Goal: Communication & Community: Answer question/provide support

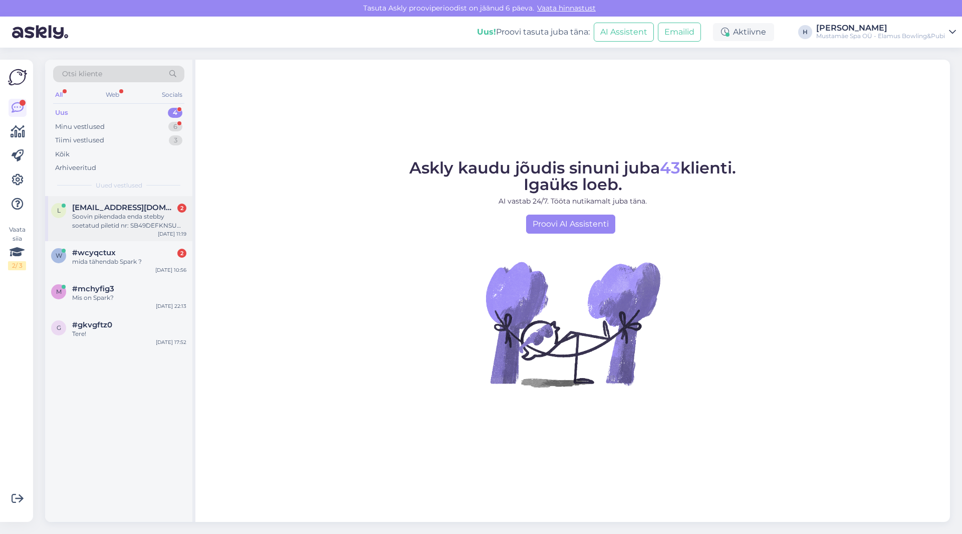
click at [132, 208] on span "[EMAIL_ADDRESS][DOMAIN_NAME]" at bounding box center [124, 207] width 104 height 9
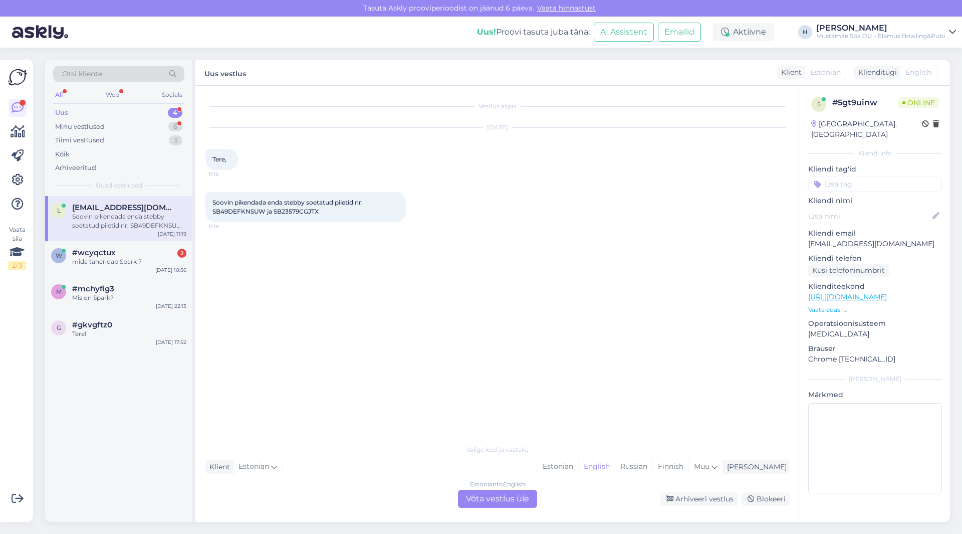
click at [499, 499] on div "Estonian to English Võta vestlus üle" at bounding box center [497, 499] width 79 height 18
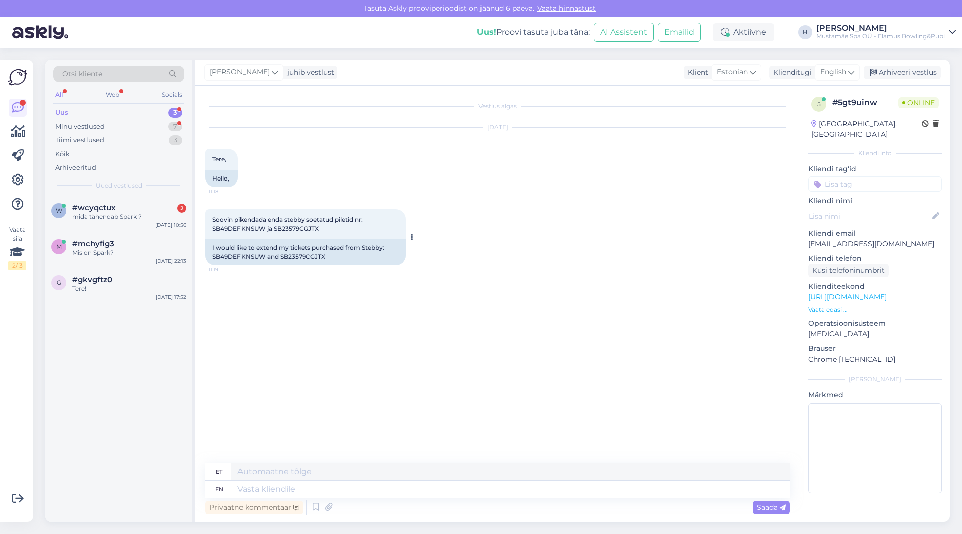
click at [253, 228] on span "Soovin pikendada enda stebby soetatud piletid nr: SB49DEFKNSUW ja SB23579CGJTX" at bounding box center [288, 223] width 152 height 17
copy span "SB49DEFKNSUW"
click at [297, 228] on span "Soovin pikendada enda stebby soetatud piletid nr: SB49DEFKNSUW ja SB23579CGJTX" at bounding box center [288, 223] width 152 height 17
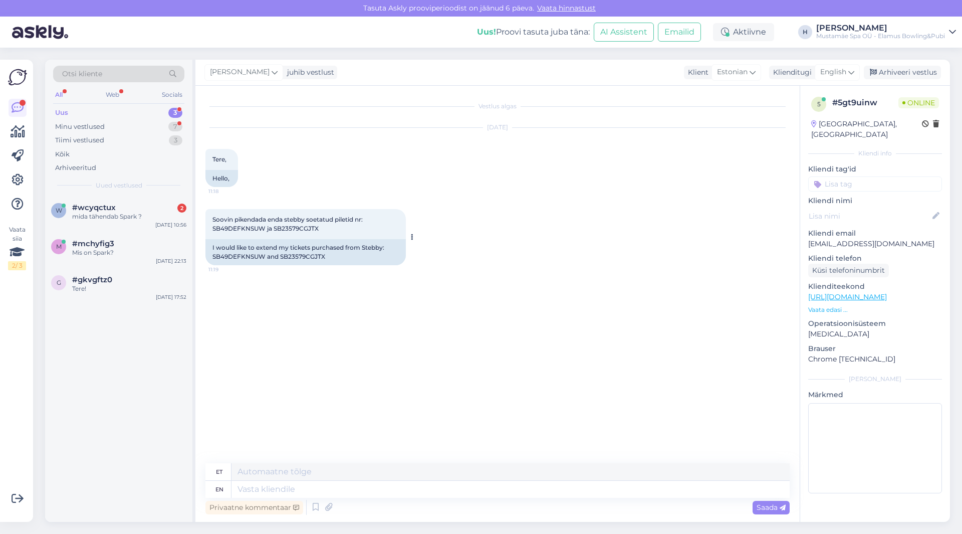
copy span "SB23579CGJTX"
click at [290, 487] on textarea at bounding box center [510, 488] width 558 height 17
type textarea "Tere,"
type textarea "Tere, pikendasin t"
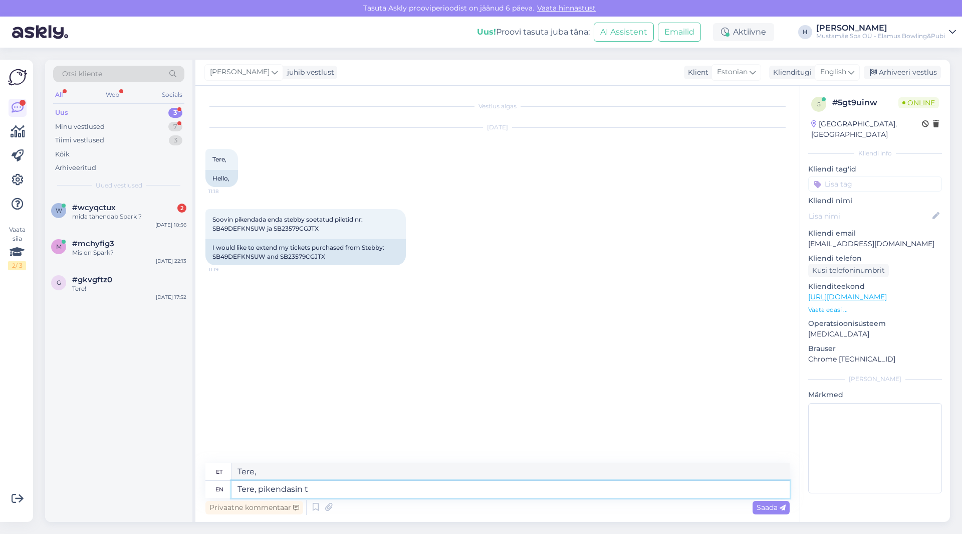
type textarea "Tere, pikendasin"
type textarea "Tere, pikendasin tiee p"
type textarea "Tere, pikendasin tiee"
type textarea "Tere, [PERSON_NAME] teie p"
type textarea "Tere, [PERSON_NAME] teie"
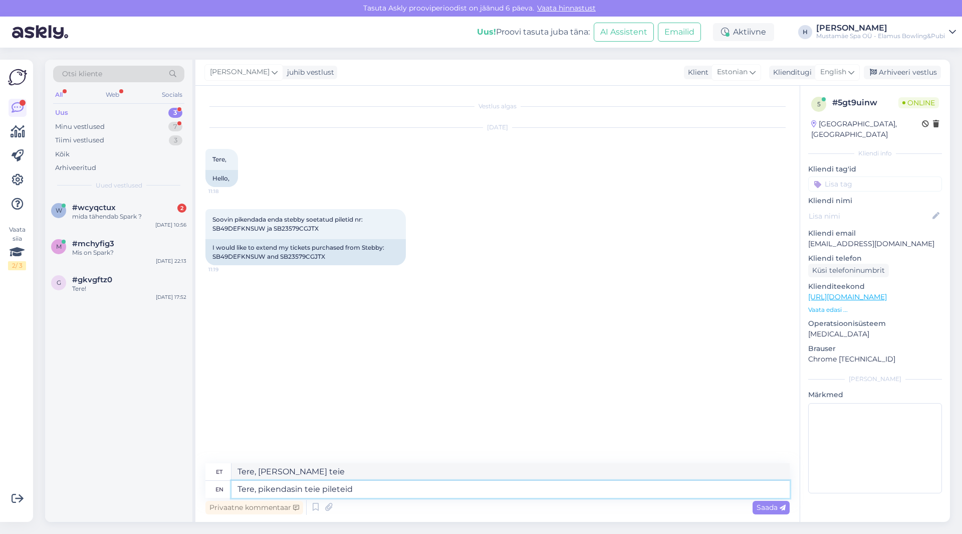
type textarea "Tere, pikendasin teie pileteid"
type textarea "Tere, pikendasin teie pileteid 30"
type textarea "Tere, [PERSON_NAME] teie pileteid 30 päeva."
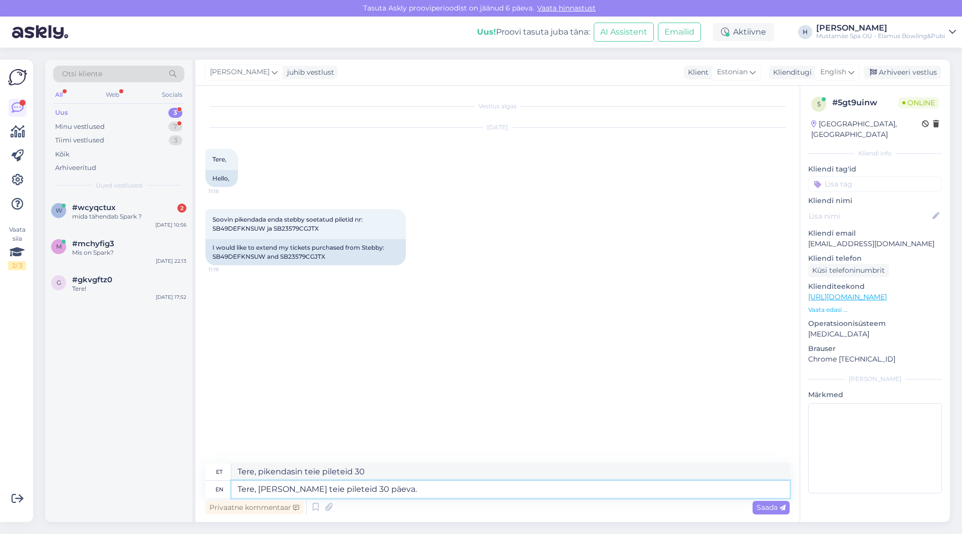
type textarea "Tere, [PERSON_NAME] teie pileteid 30 päeva."
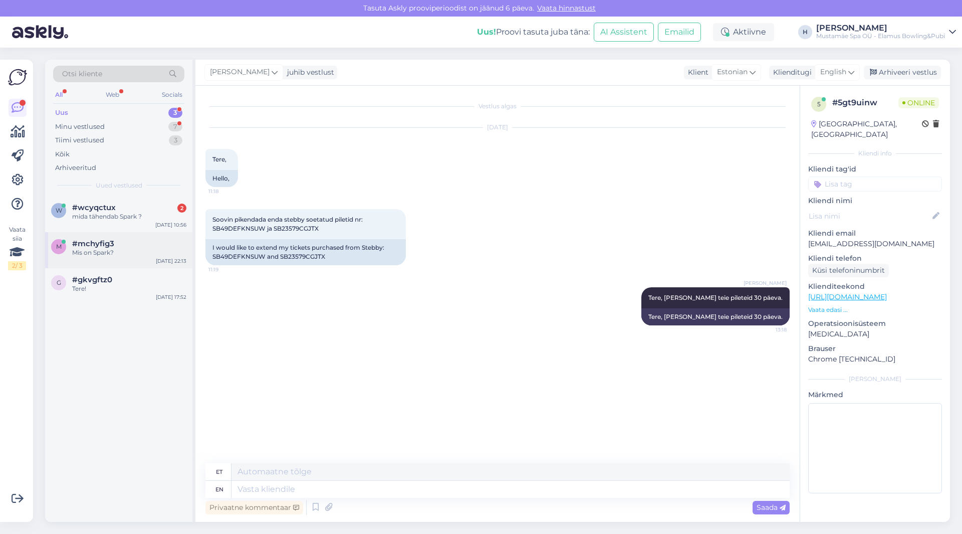
click at [113, 258] on div "m #mchyfig3 Mis on Spark? [DATE] 22:13" at bounding box center [118, 250] width 147 height 36
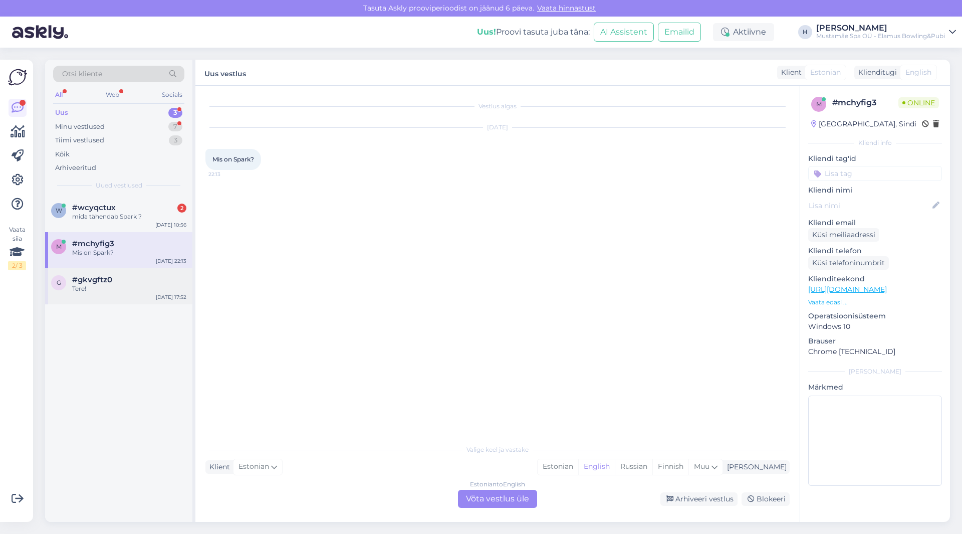
click at [105, 289] on div "Tere!" at bounding box center [129, 288] width 114 height 9
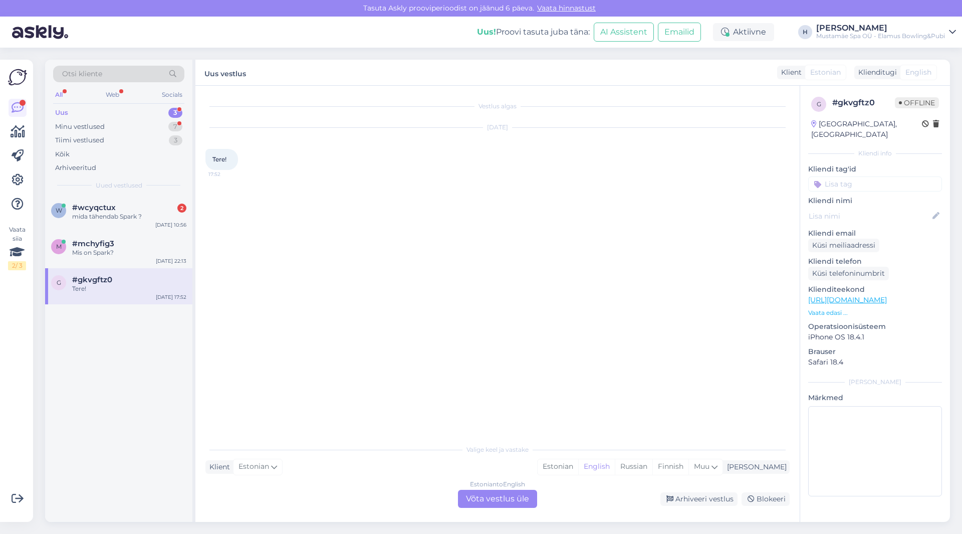
click at [487, 496] on div "Estonian to English Võta vestlus üle" at bounding box center [497, 499] width 79 height 18
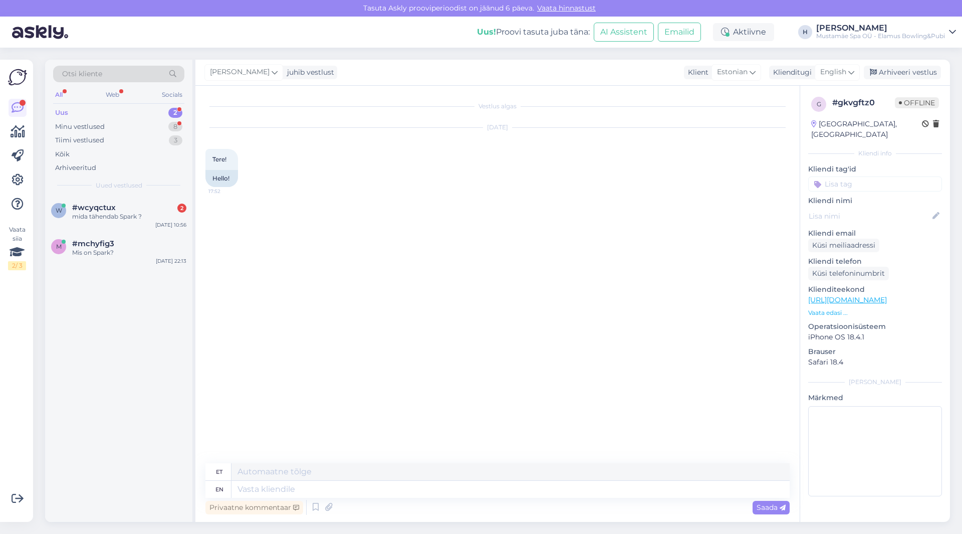
click at [303, 500] on div "Privaatne kommentaar Saada" at bounding box center [497, 507] width 584 height 19
click at [306, 492] on textarea at bounding box center [510, 488] width 558 height 17
type textarea "Tere"
type textarea "Tere,"
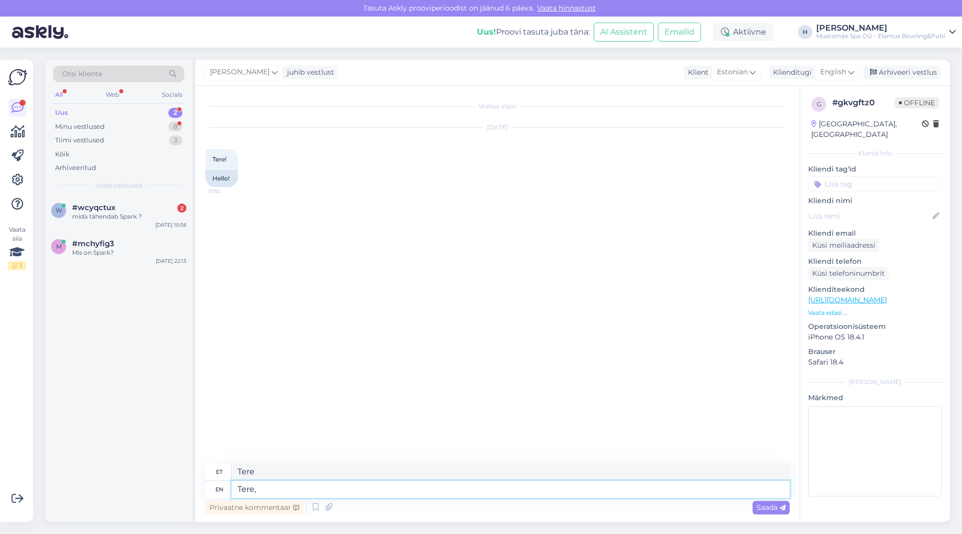
type textarea "Tere,"
type textarea "Tere, kuidas"
type textarea "Tere, kuidas saame t"
type textarea "Tere, kuidas [PERSON_NAME]"
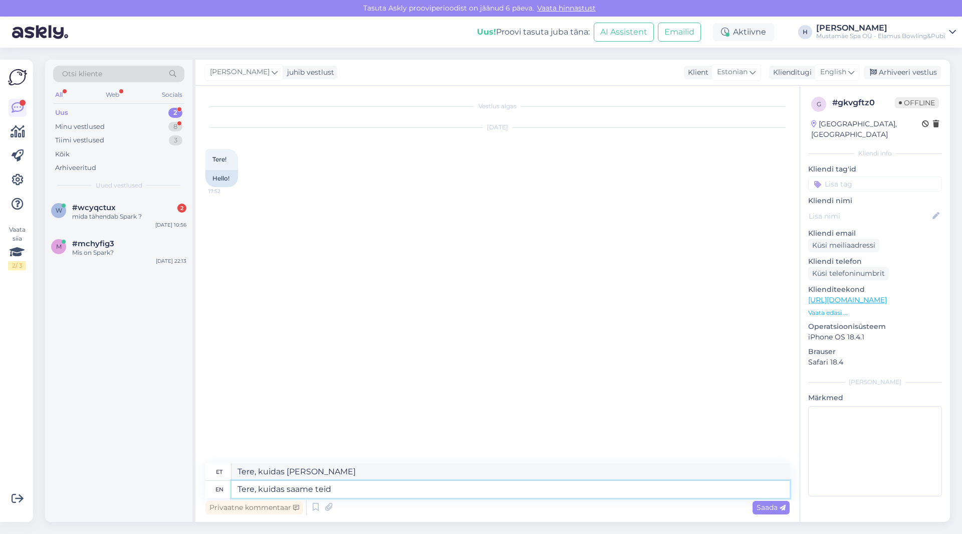
type textarea "Tere, kuidas saame teid"
type textarea "Tere, kuidas [PERSON_NAME] [PERSON_NAME]"
type textarea "Tere, kuidas saame teid aidata?"
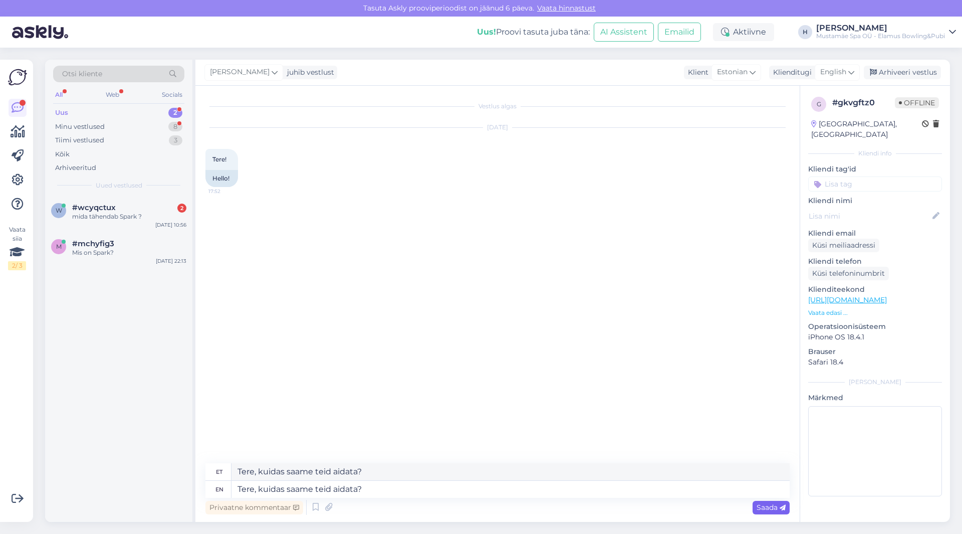
click at [782, 507] on icon at bounding box center [783, 508] width 6 height 6
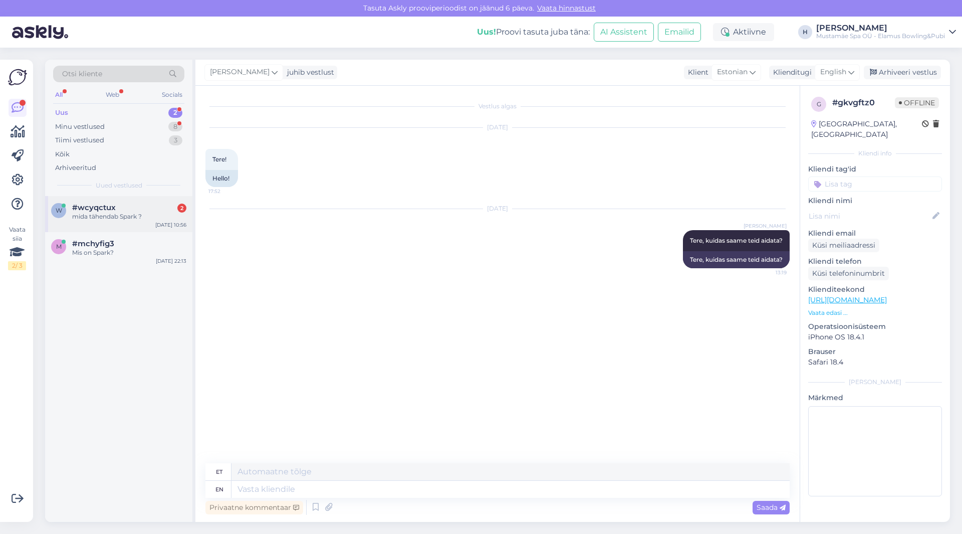
click at [115, 218] on div "mida tähendab Spark ?" at bounding box center [129, 216] width 114 height 9
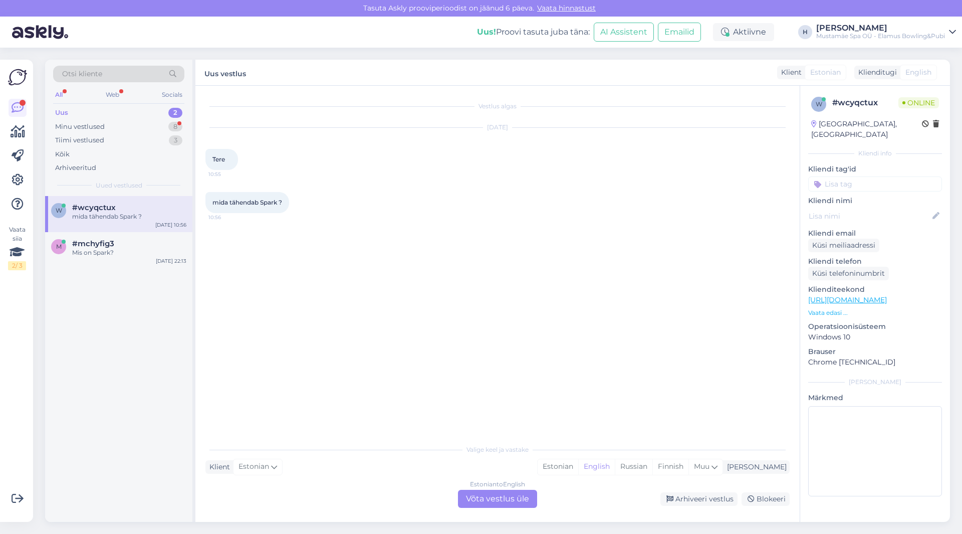
click at [510, 497] on div "Estonian to English Võta vestlus üle" at bounding box center [497, 499] width 79 height 18
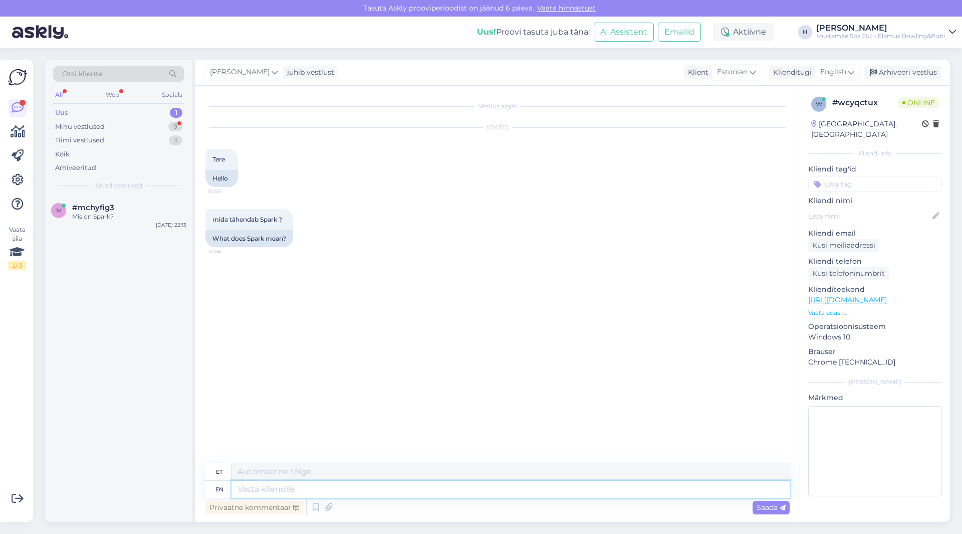
click at [319, 484] on textarea at bounding box center [510, 488] width 558 height 17
type textarea "Tere,"
type textarea "Tere, Spark o"
type textarea "Tere, Säde"
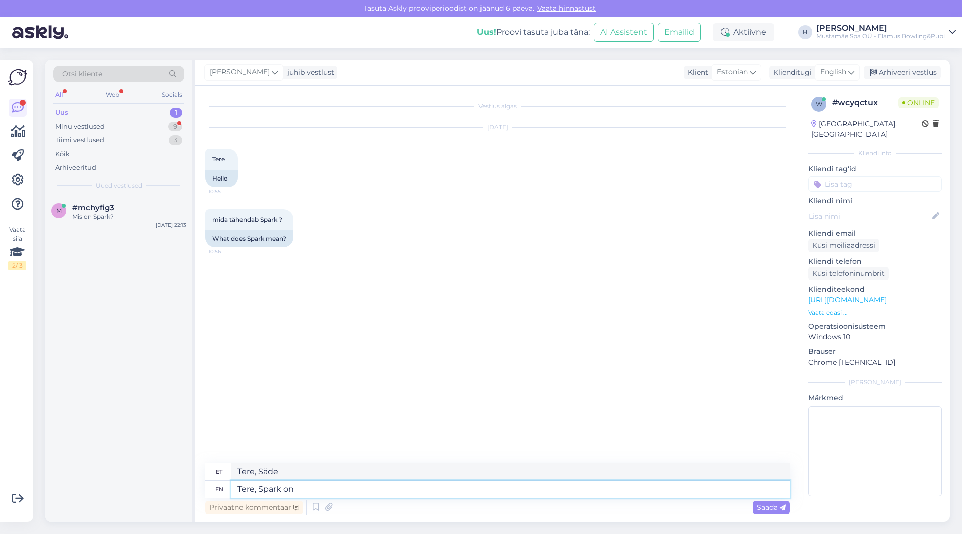
type textarea "Tere, Spark on"
type textarea "Tere, säde on sisse lülitatud"
type textarea "Tere, Spark on"
type textarea "Tere, säde on sisse lülitatud"
type textarea "Tere, Spark on Baltikumis a"
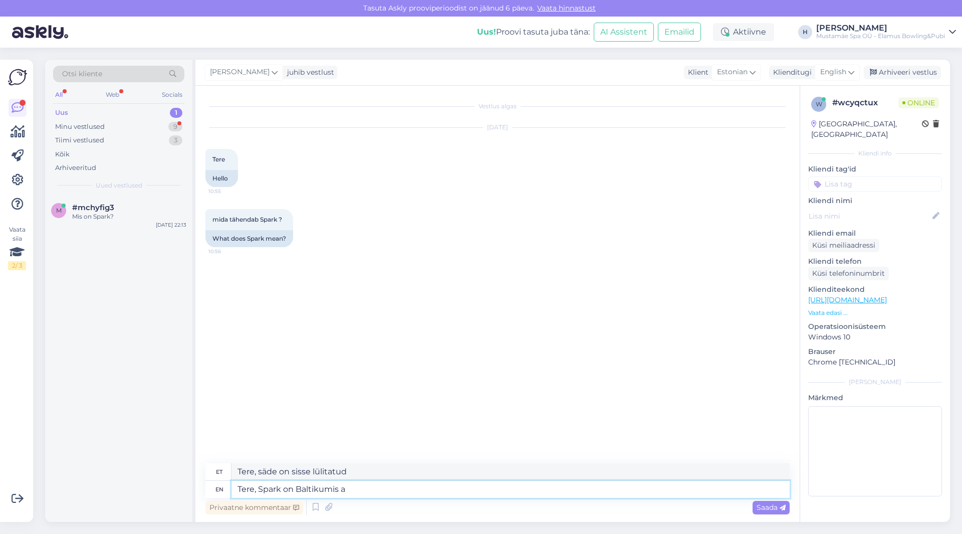
type textarea "Tere, Spark Baltikumis"
type textarea "Tere, Spark on Baltikumis ainulaadne"
type textarea "Tere, Spark on Baltikumis ainulaadne radade"
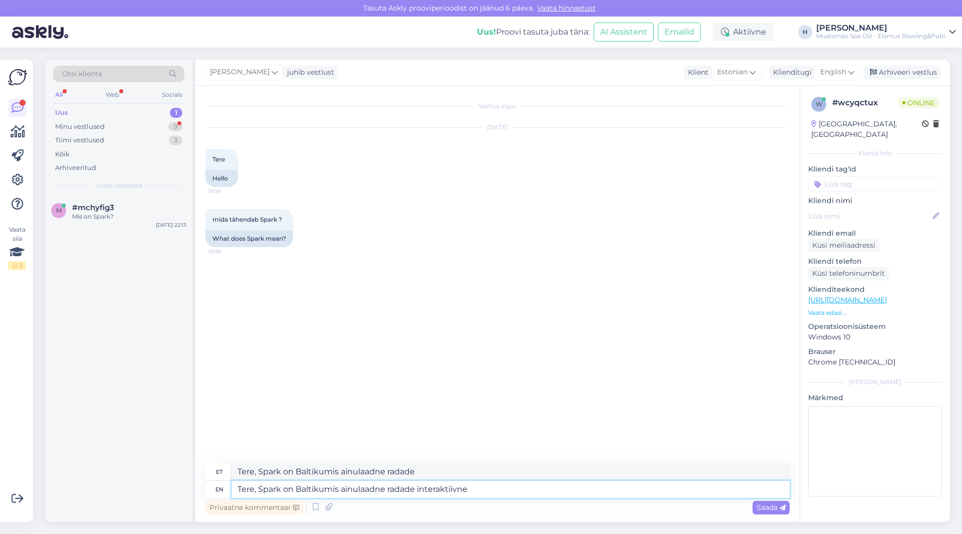
type textarea "Tere, Spark on Baltikumis ainulaadne radade interaktiivne"
type textarea "Tere, Spark on Baltikumis ainulaadne radade interaktiivne süsteem, k"
type textarea "Tere, Spark on Baltikumis ainulaadne radade interaktiivne süsteem,"
type textarea "Tere, Spark on Baltikumis ainulaadne radade interaktiivne süsteem, kus"
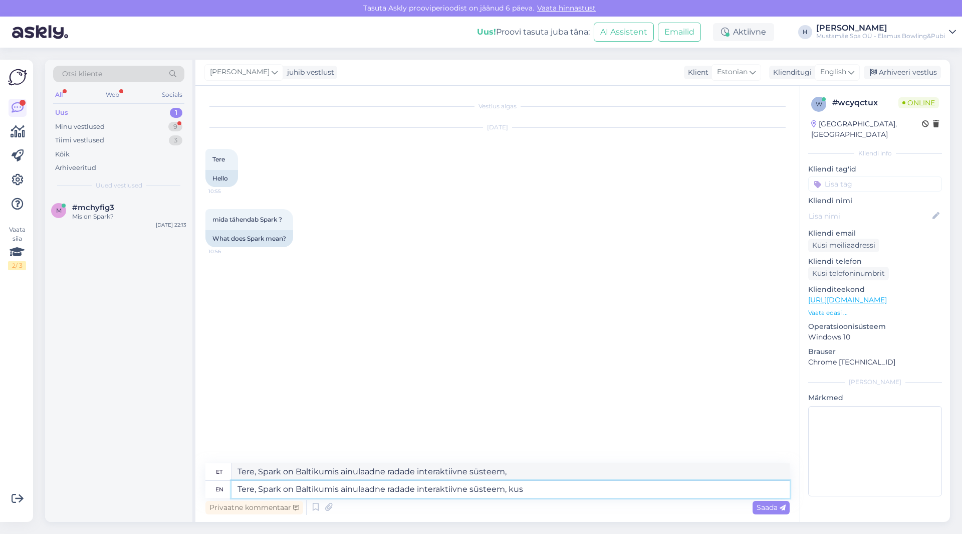
type textarea "Tere, Spark on Baltikumis ainulaadne radade interaktiivne süsteem, kus"
type textarea "Tere, Spark on Baltikumis ainulaadne radade interaktiivne süsteem, kus laes o"
type textarea "Tere, Spark on Baltikumis ainulaadne radade interaktiivne süsteem, kus laes"
type textarea "Tere, Spark on Baltikumis ainulaadne radade interaktiivne süsteem, kus laes ole…"
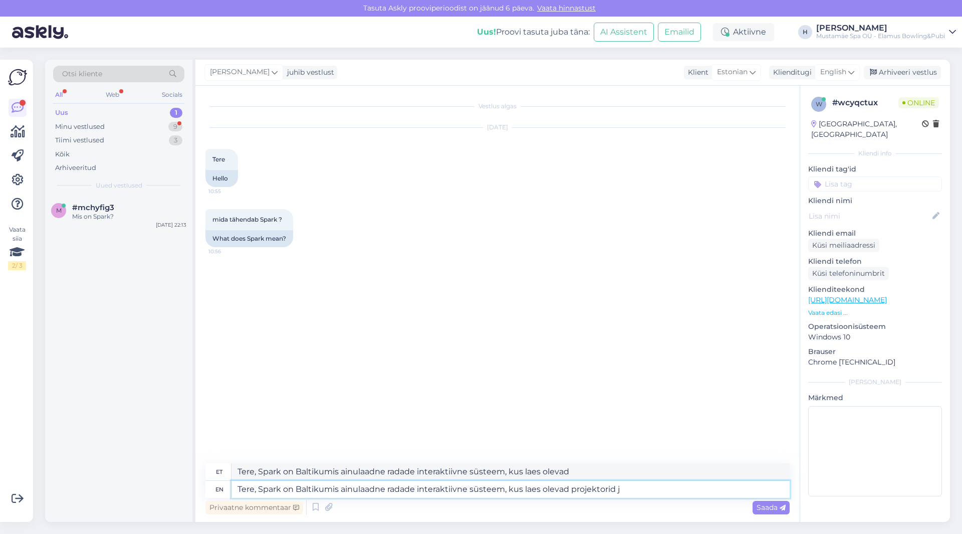
type textarea "Tere, Spark on Baltikumis ainulaadne radade interaktiivne süsteem, kus laes ole…"
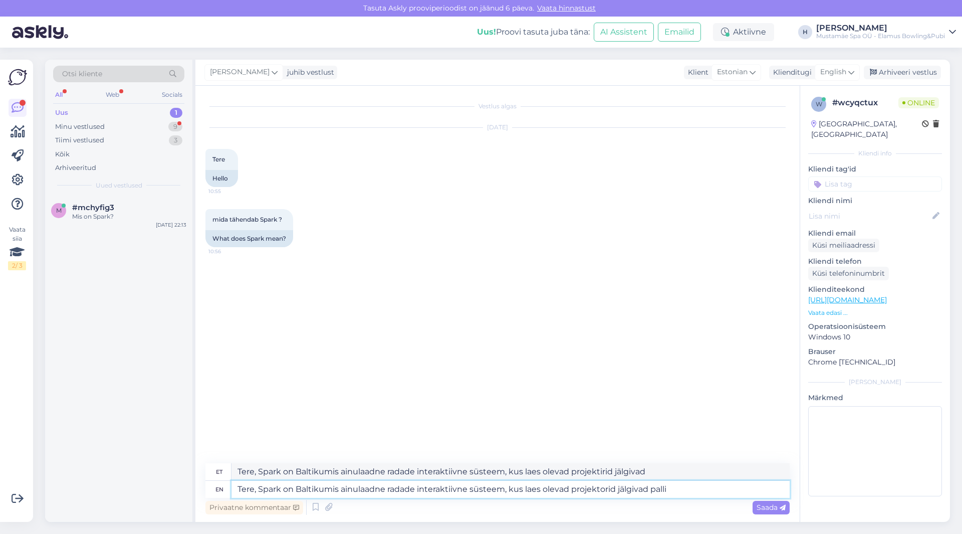
type textarea "Tere, Spark on Baltikumis ainulaadne radade interaktiivne süsteem, kus laes ole…"
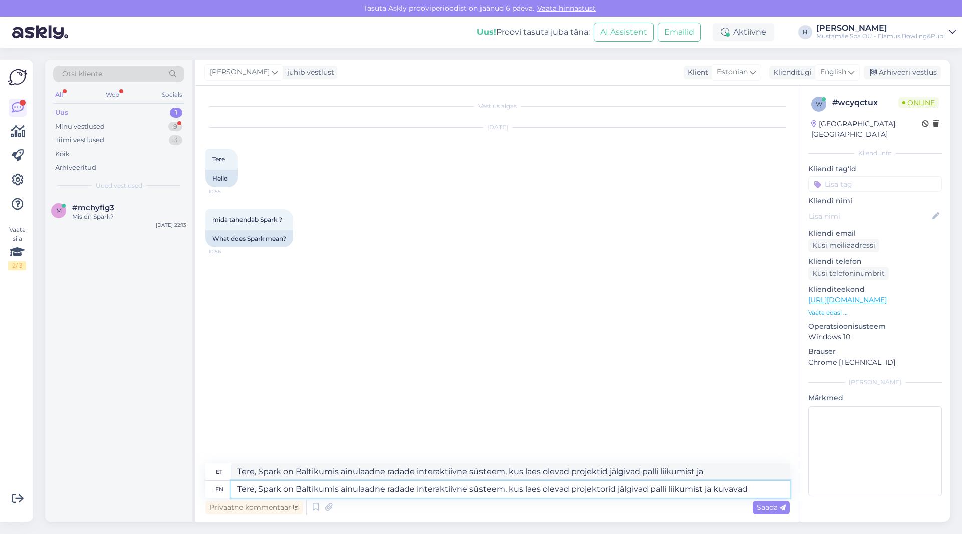
type textarea "Tere, Spark on Baltikumis ainulaadne radade interaktiivne süsteem, kus laes ole…"
type textarea "Tere, Spark on Baltikumis ainulaadne radade interaktiivne süsteem, kus olevad p…"
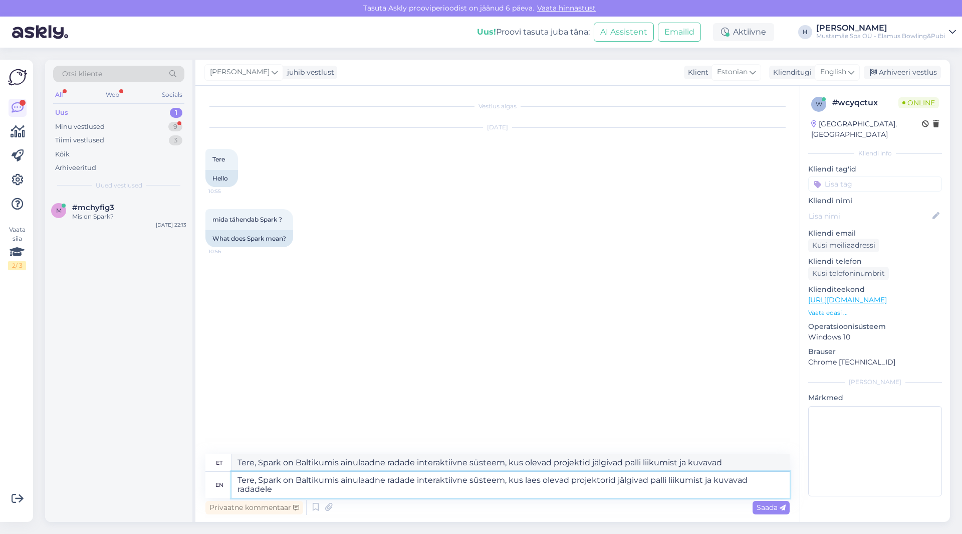
type textarea "Tere, Spark on Baltikumis ainulaadne radade interaktiivne süsteem, kus laes ole…"
type textarea "Tere, Spark on Baltikumis ainulaadne radade interaktiivne süsteem, kus olevad p…"
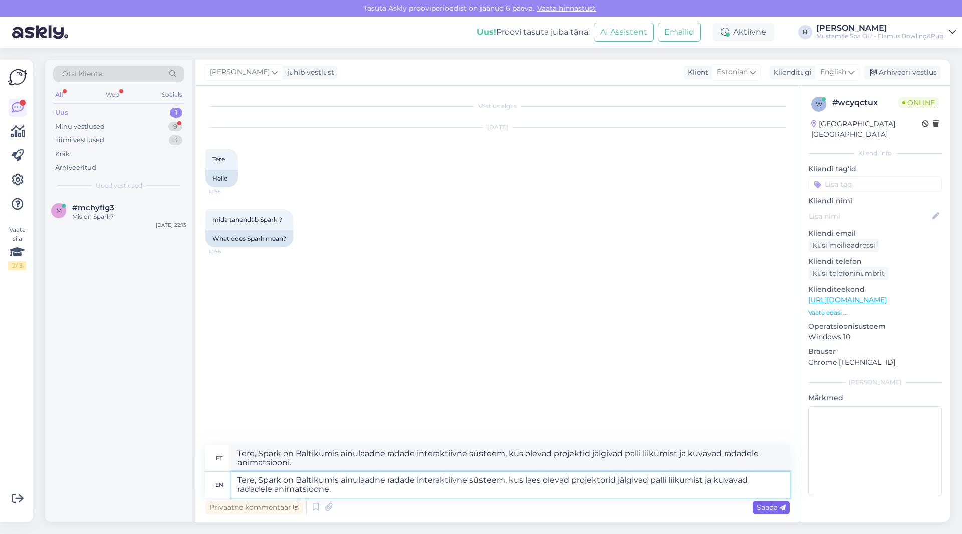
type textarea "Tere, Spark on Baltikumis ainulaadne radade interaktiivne süsteem, kus laes ole…"
click at [763, 508] on span "Saada" at bounding box center [771, 507] width 29 height 9
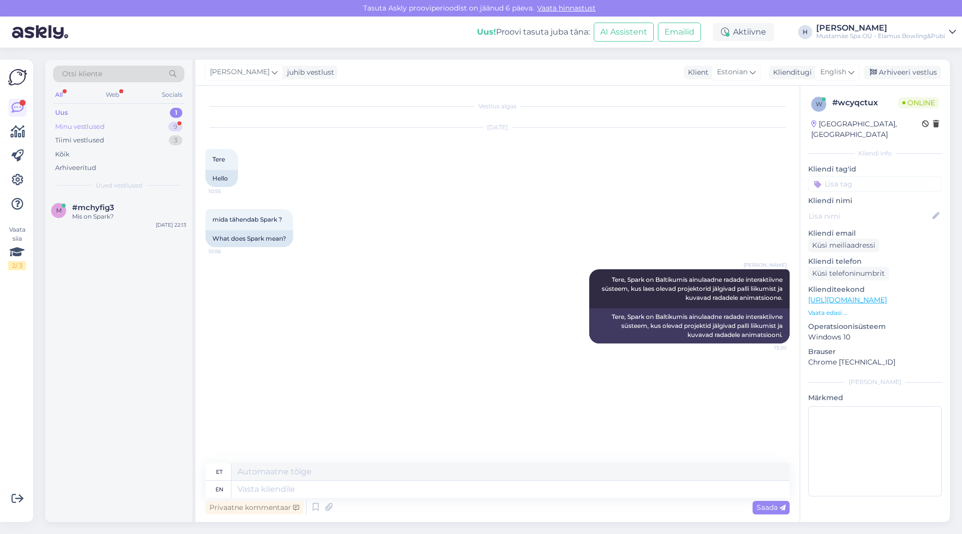
click at [111, 124] on div "Minu vestlused 9" at bounding box center [118, 127] width 131 height 14
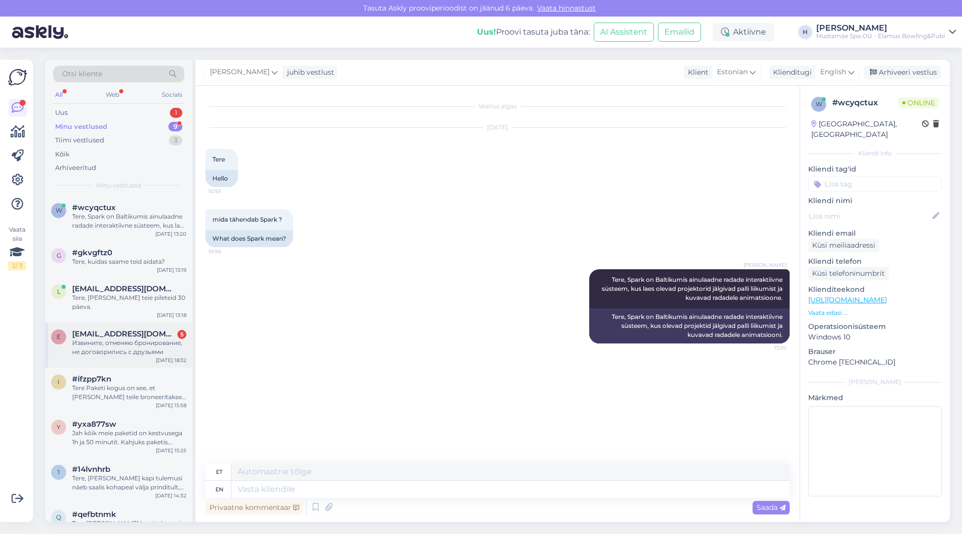
click at [130, 351] on div "Извините, отменяю бронирование, не договорились с друзьями" at bounding box center [129, 347] width 114 height 18
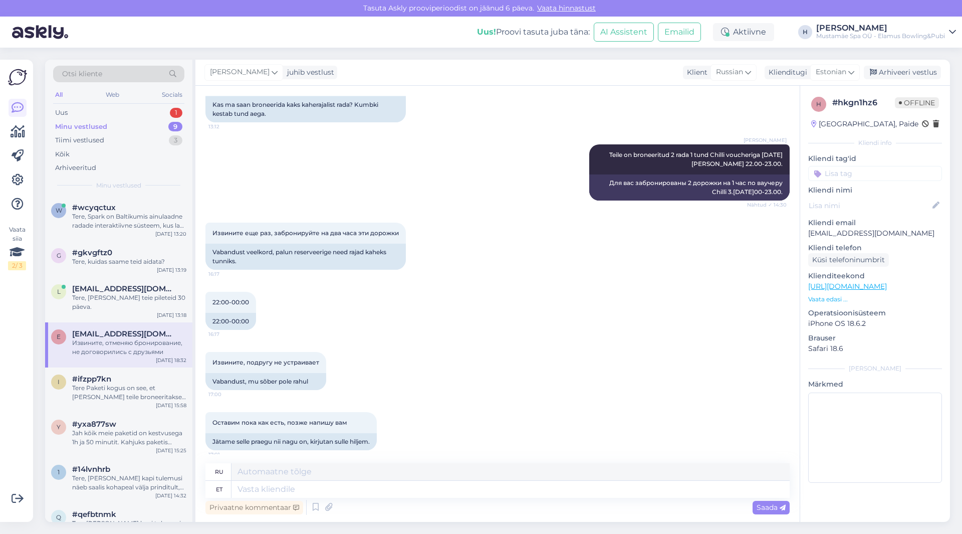
scroll to position [1043, 0]
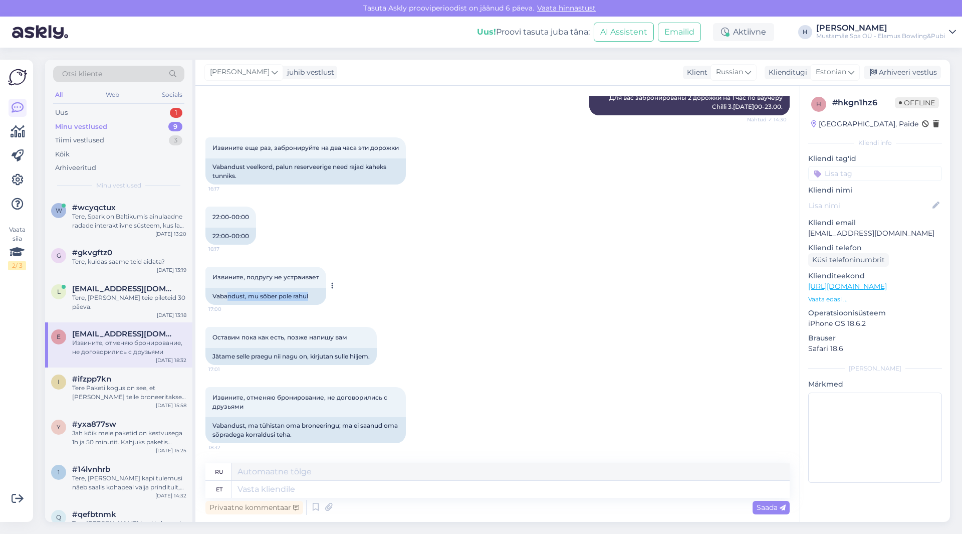
drag, startPoint x: 314, startPoint y: 296, endPoint x: 227, endPoint y: 299, distance: 86.2
click at [227, 299] on div "Vabandust, mu sõber pole rahul" at bounding box center [265, 296] width 121 height 17
click at [477, 311] on div "Извините, подругу не устраивает 17:00 [PERSON_NAME], mu sõber pole rahul" at bounding box center [497, 286] width 584 height 60
click at [302, 296] on div "Vabandust, mu sõber pole rahul" at bounding box center [265, 296] width 121 height 17
click at [320, 433] on div "Vabandust, ma tühistan oma broneeringu; ma ei saanud oma sõpradega korraldusi t…" at bounding box center [305, 430] width 200 height 26
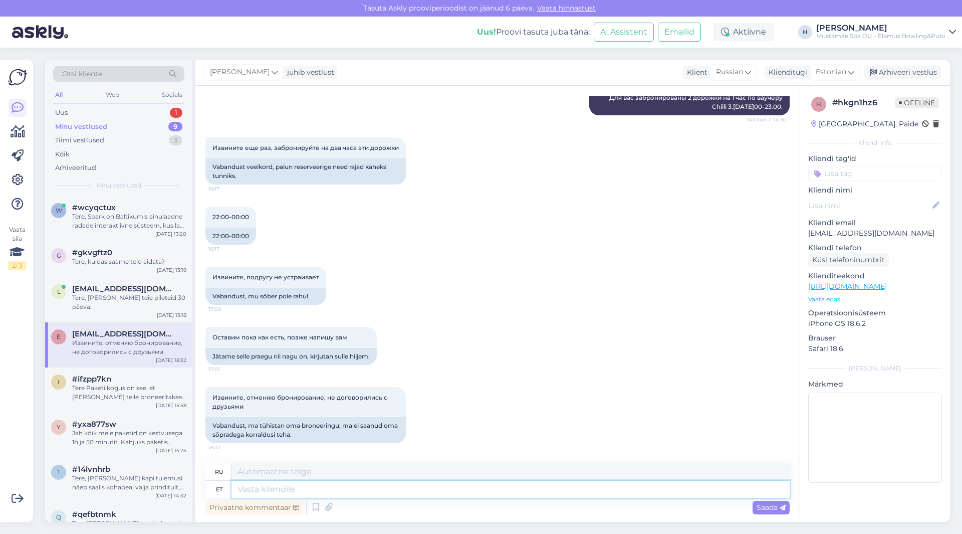
click at [308, 491] on textarea at bounding box center [510, 488] width 558 height 17
type textarea "Tere"
type textarea "Привет"
type textarea "[PERSON_NAME]"
type textarea "Привет Ты"
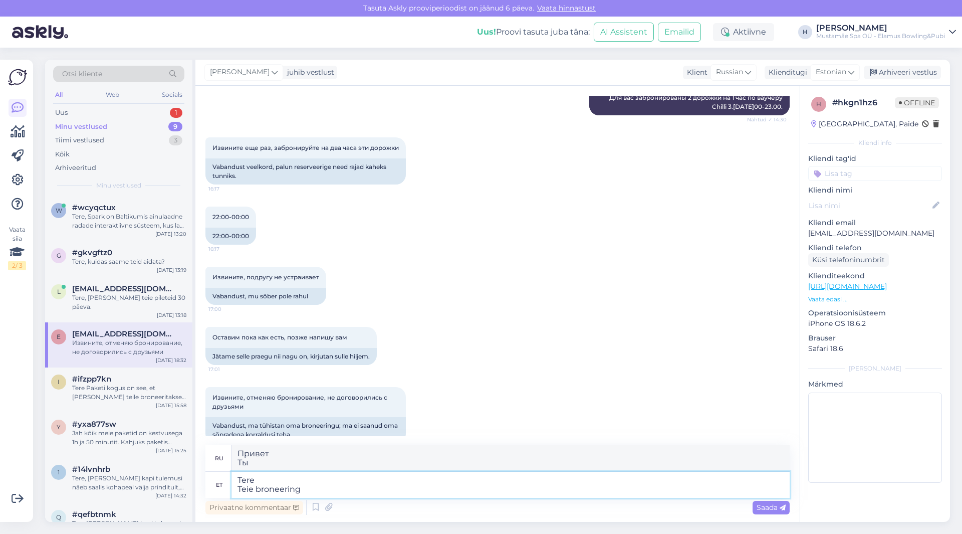
type textarea "Tere Teie broneering o"
type textarea "Здравствуйте Ваше бронирование"
type textarea "Tere Teie broneering on tühistatud."
type textarea "Здравствуйте Ваше бронирование отменено."
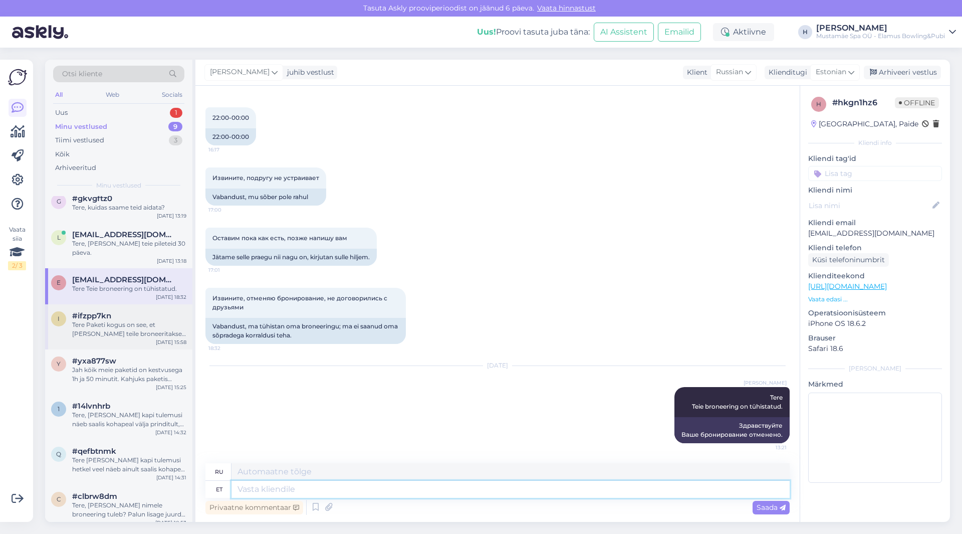
scroll to position [0, 0]
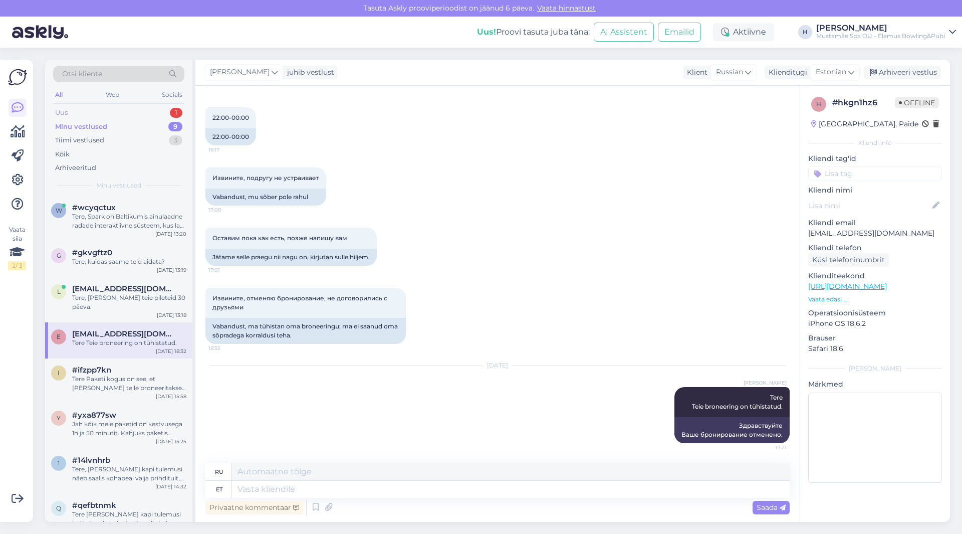
click at [150, 115] on div "Uus 1" at bounding box center [118, 113] width 131 height 14
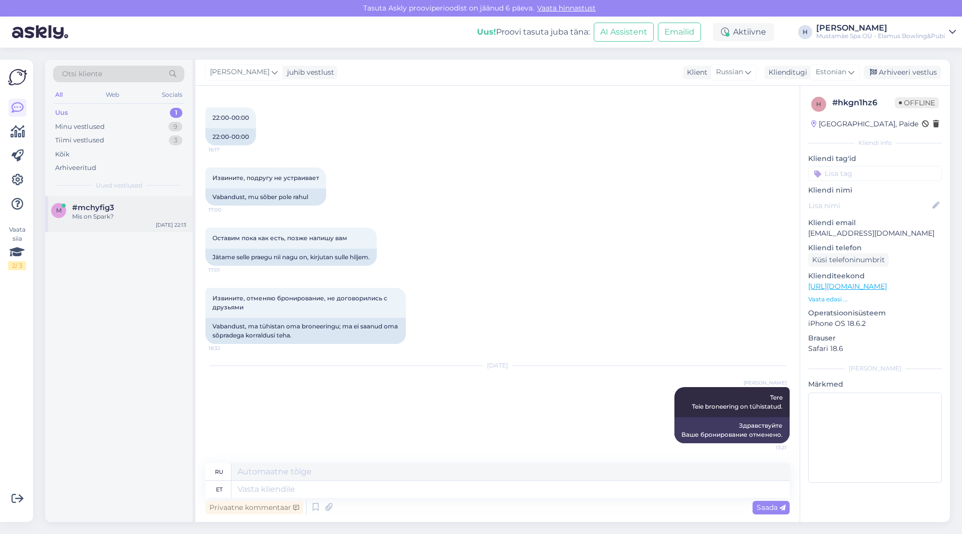
click at [130, 203] on div "#mchyfig3" at bounding box center [129, 207] width 114 height 9
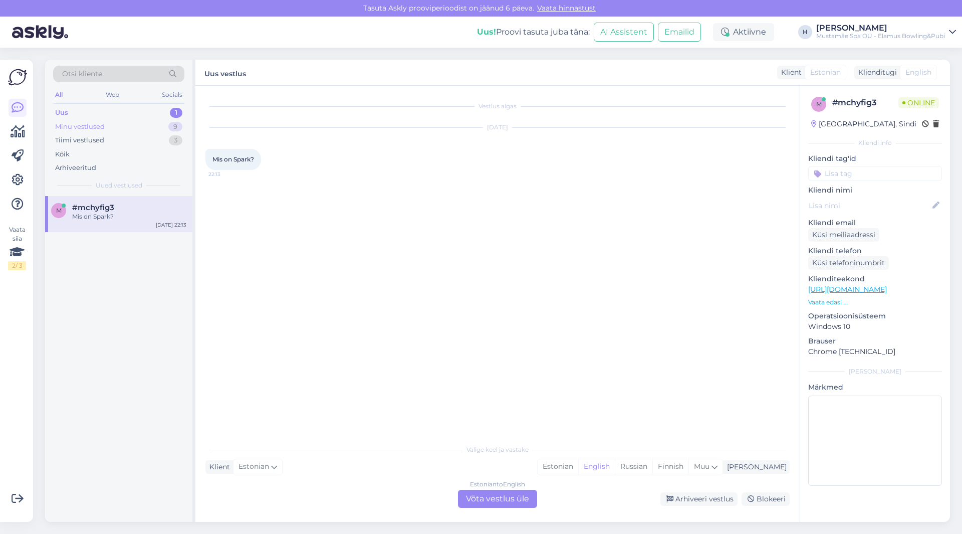
click at [145, 123] on div "Minu vestlused 9" at bounding box center [118, 127] width 131 height 14
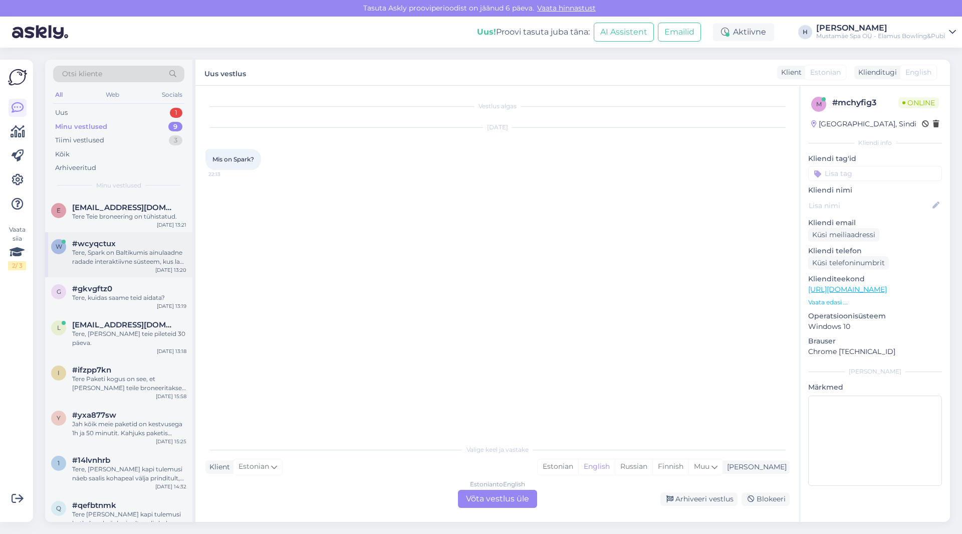
click at [121, 256] on div "Tere, Spark on Baltikumis ainulaadne radade interaktiivne süsteem, kus laes ole…" at bounding box center [129, 257] width 114 height 18
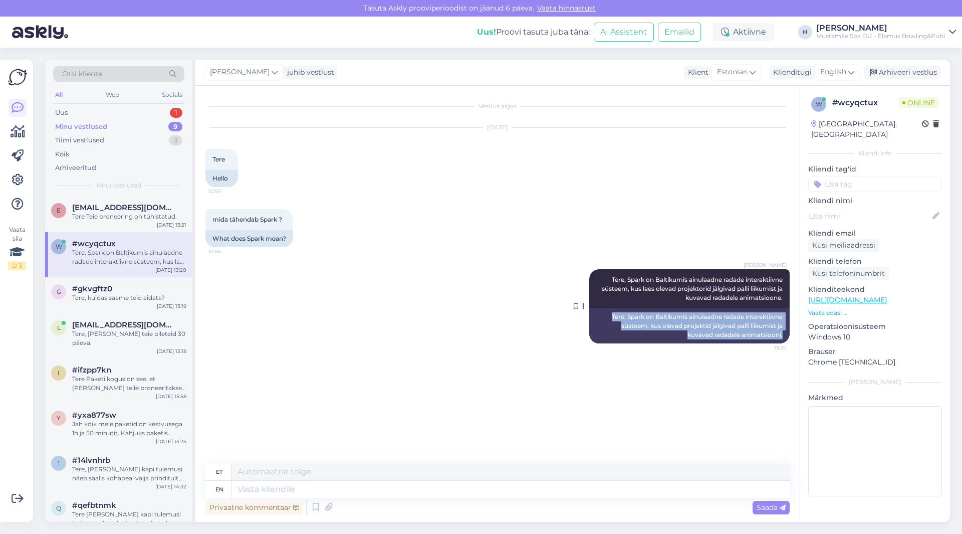
drag, startPoint x: 606, startPoint y: 312, endPoint x: 787, endPoint y: 338, distance: 182.2
click at [787, 338] on div "Tere, Spark on Baltikumis ainulaadne radade interaktiivne süsteem, kus olevad p…" at bounding box center [689, 325] width 200 height 35
copy div "Tere, Spark on Baltikumis ainulaadne radade interaktiivne süsteem, kus olevad p…"
click at [103, 114] on div "Uus 1" at bounding box center [118, 113] width 131 height 14
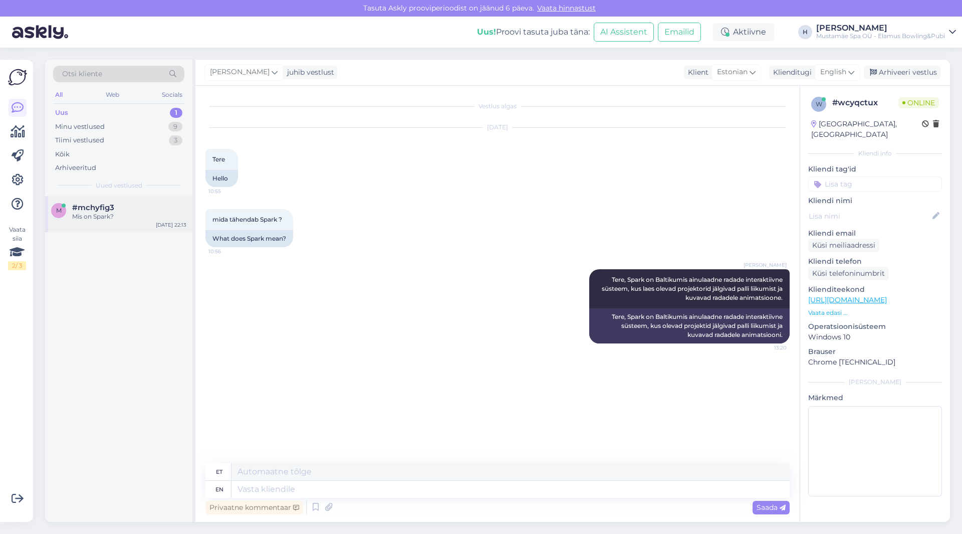
click at [95, 216] on div "Mis on Spark?" at bounding box center [129, 216] width 114 height 9
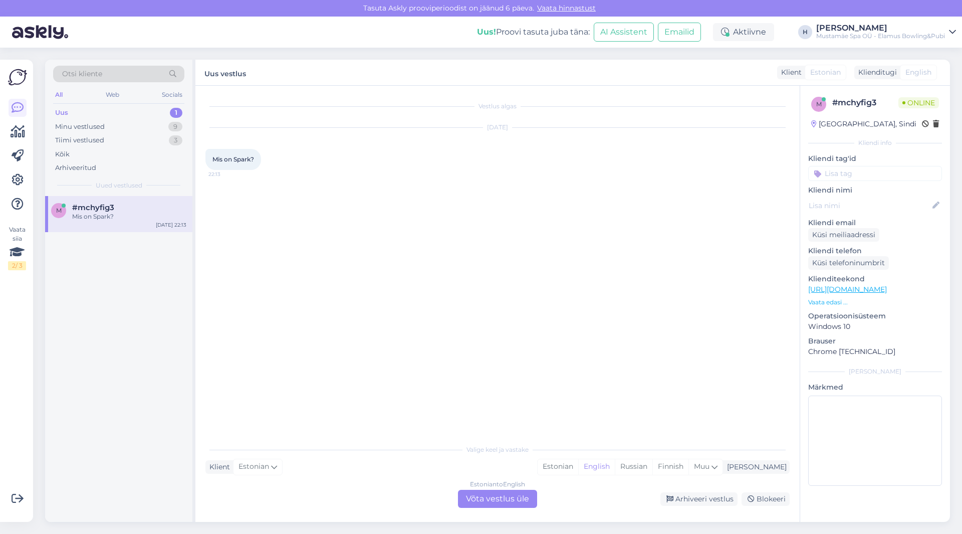
click at [500, 499] on div "Estonian to English Võta vestlus üle" at bounding box center [497, 499] width 79 height 18
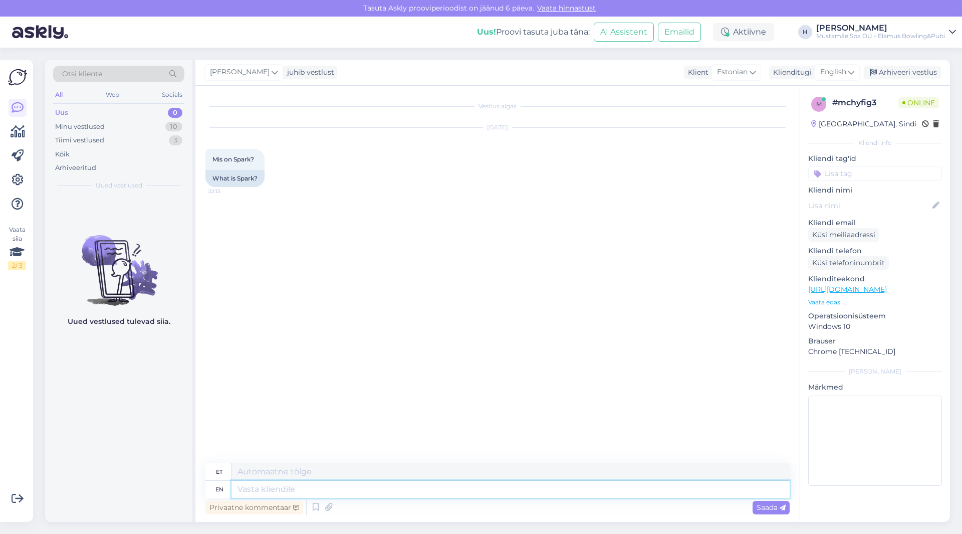
click at [360, 489] on textarea at bounding box center [510, 488] width 558 height 17
paste textarea "Tere, Spark on Baltikumis ainulaadne radade interaktiivne süsteem, kus olevad p…"
type textarea "Tere, Spark on Baltikumis ainulaadne radade interaktiivne süsteem, kus olevad p…"
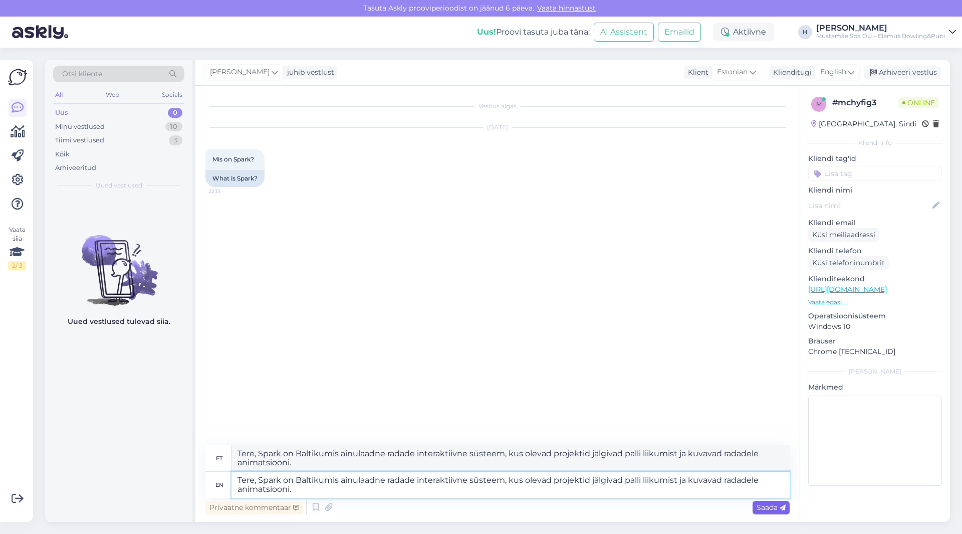
type textarea "Tere, Spark on Baltikumis ainulaadne radade interaktiivne süsteem, kus olevad p…"
click at [762, 508] on span "Saada" at bounding box center [771, 507] width 29 height 9
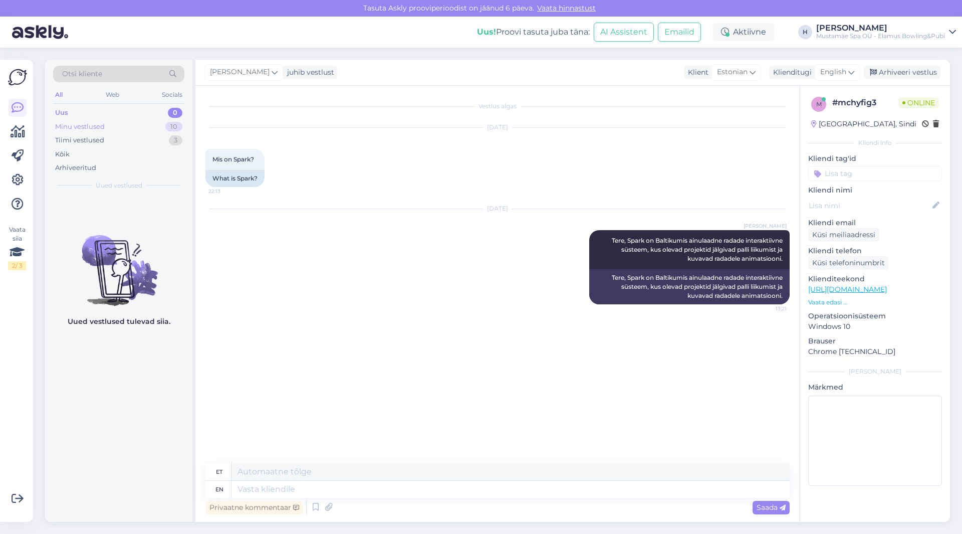
click at [99, 123] on div "Minu vestlused" at bounding box center [80, 127] width 50 height 10
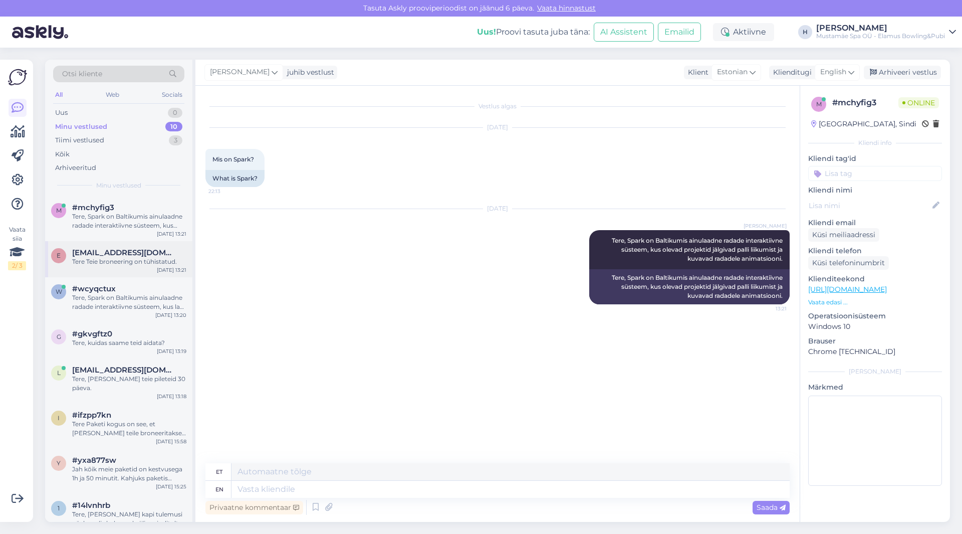
click at [137, 256] on div "[EMAIL_ADDRESS][DOMAIN_NAME]" at bounding box center [129, 252] width 114 height 9
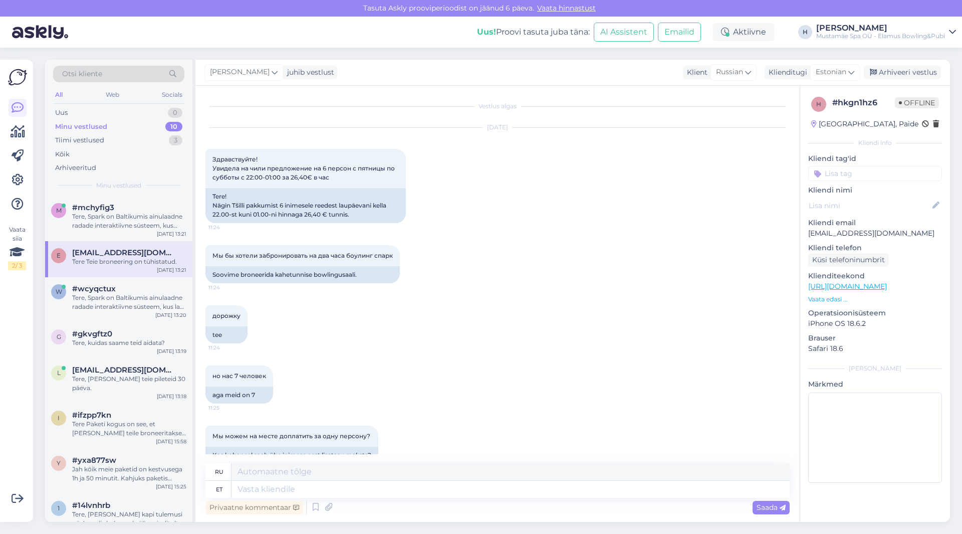
scroll to position [1142, 0]
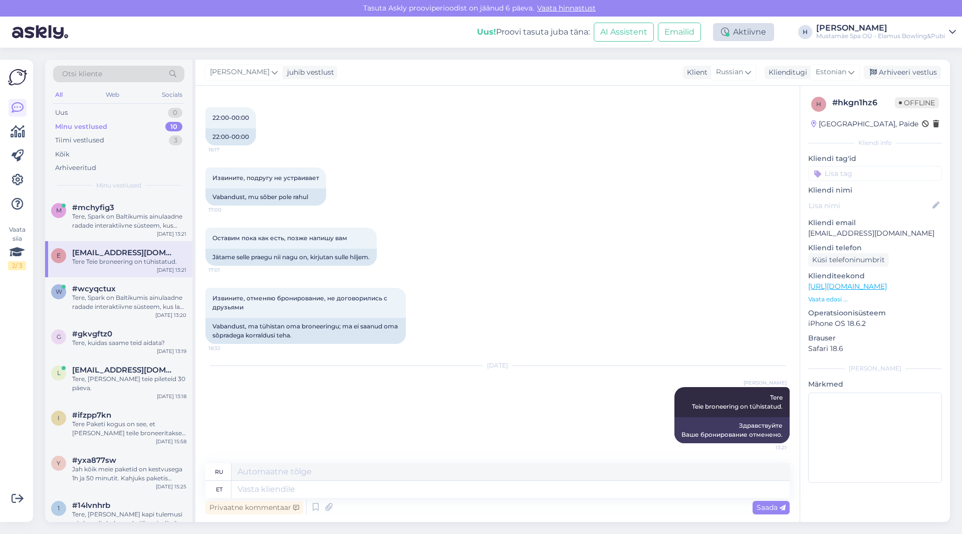
click at [749, 39] on div "Aktiivne" at bounding box center [743, 32] width 61 height 18
click at [747, 36] on div "Aktiivne" at bounding box center [743, 32] width 61 height 18
click at [913, 73] on div "Arhiveeri vestlus" at bounding box center [902, 73] width 77 height 14
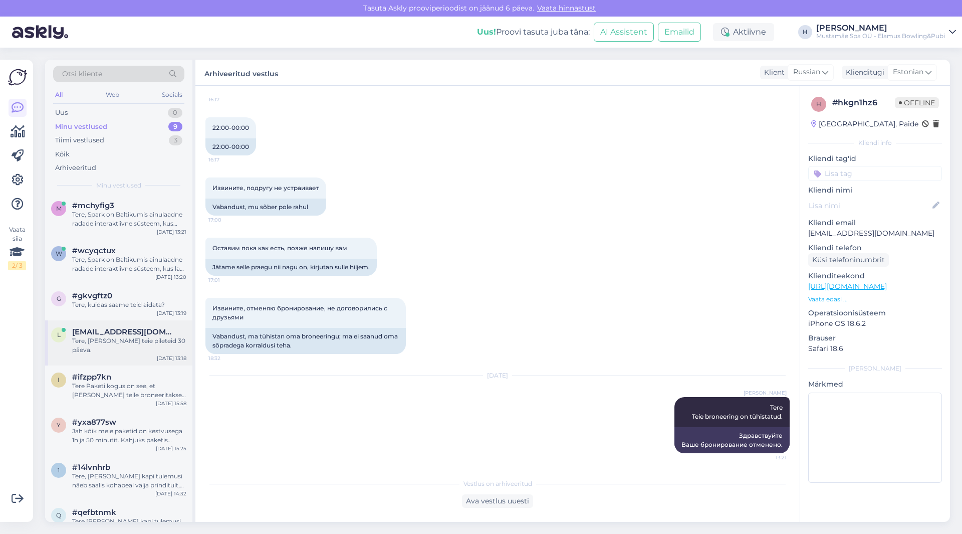
scroll to position [0, 0]
click at [118, 138] on div "Tiimi vestlused 3" at bounding box center [118, 140] width 131 height 14
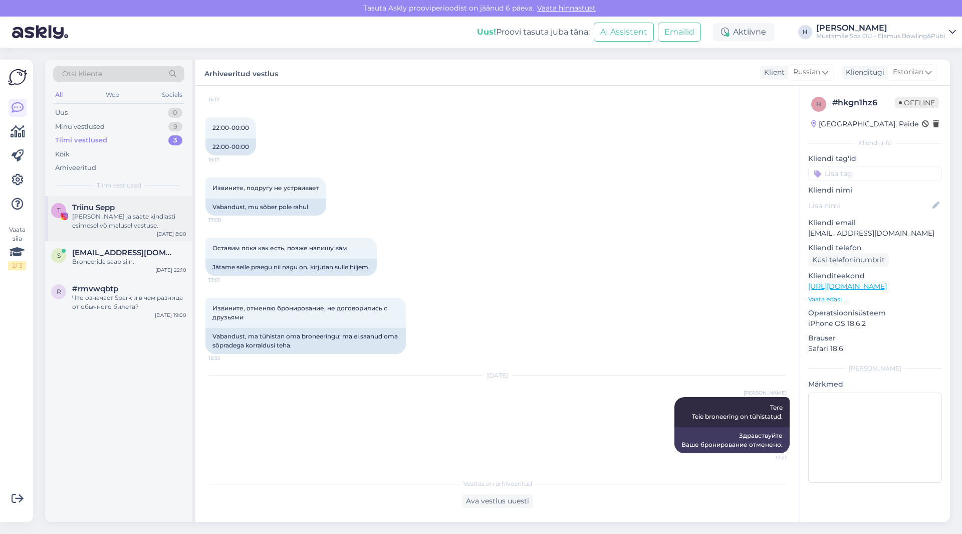
click at [139, 210] on div "Triinu Sepp" at bounding box center [129, 207] width 114 height 9
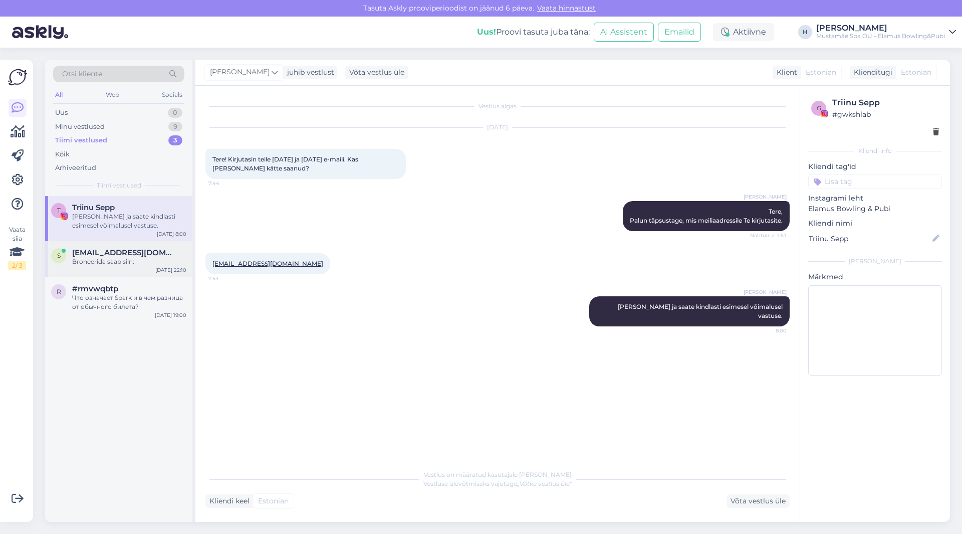
click at [130, 262] on div "Broneerida saab siin:" at bounding box center [129, 261] width 114 height 9
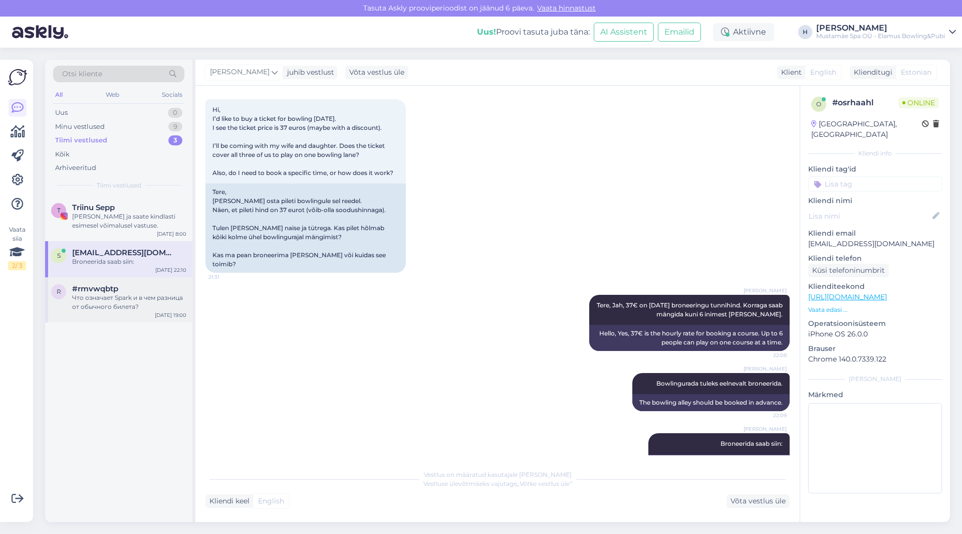
click at [141, 291] on div "#rmvwqbtp" at bounding box center [129, 288] width 114 height 9
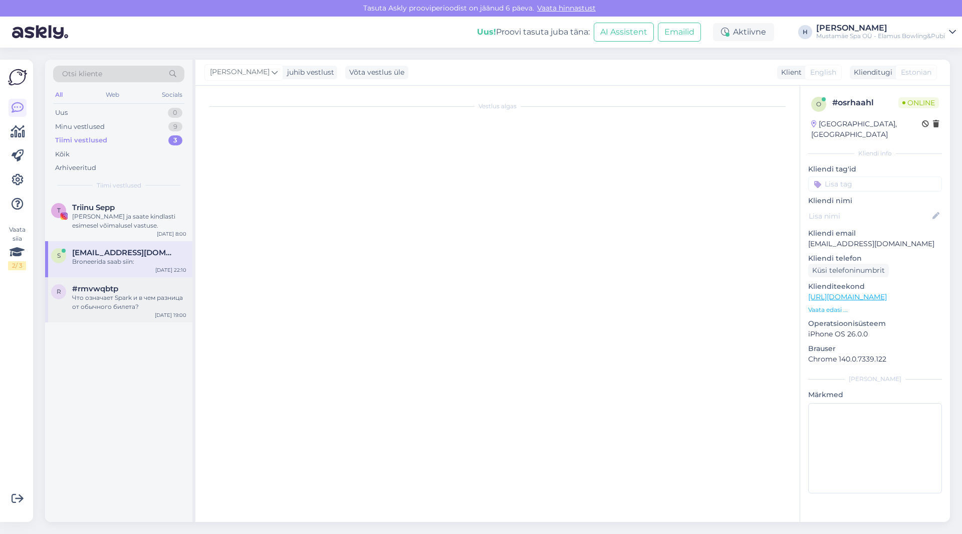
scroll to position [0, 0]
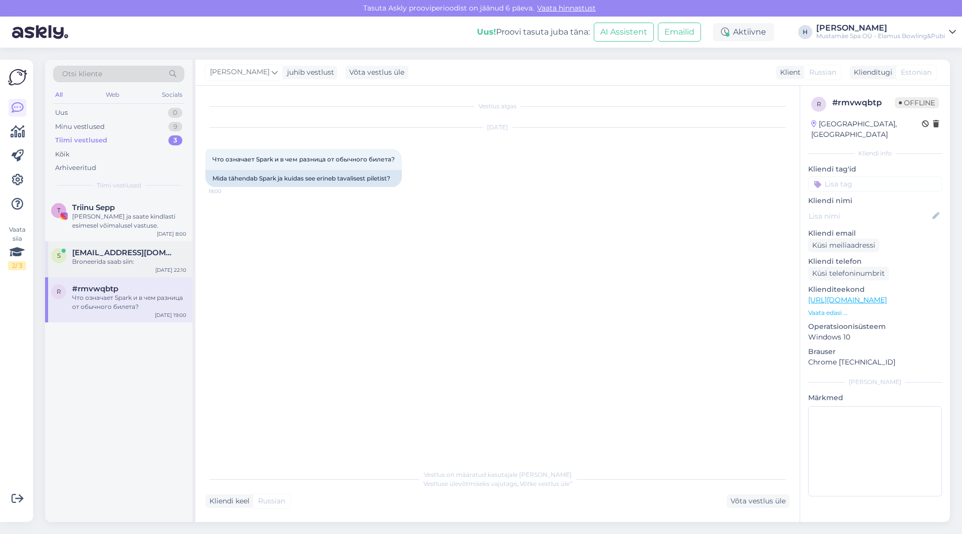
click at [139, 250] on span "[EMAIL_ADDRESS][DOMAIN_NAME]" at bounding box center [124, 252] width 104 height 9
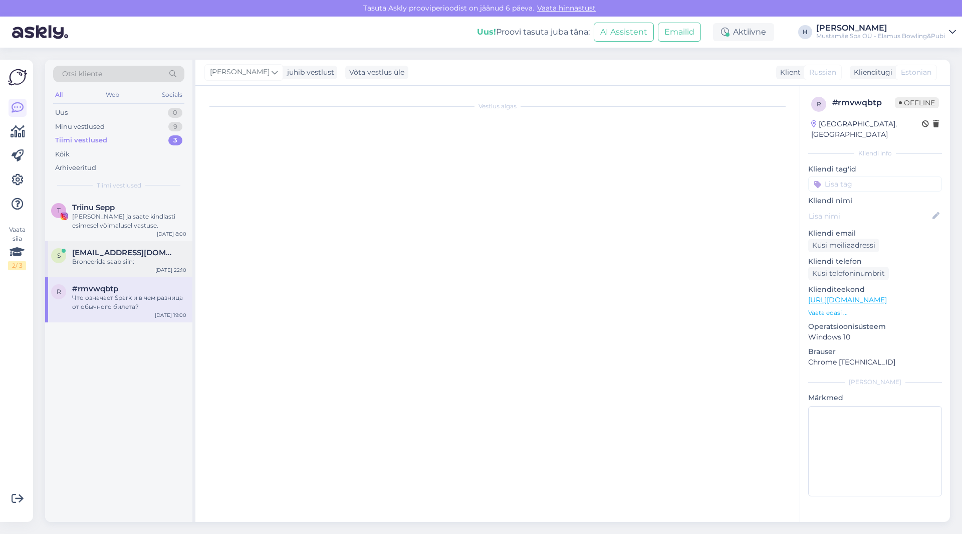
scroll to position [395, 0]
